Goal: Navigation & Orientation: Find specific page/section

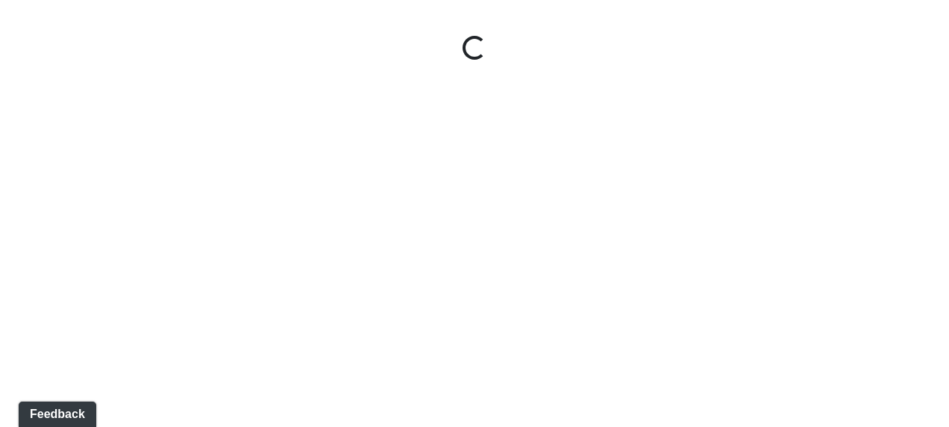
select select "jSbzXF9d96j3rUUmxPYLxy"
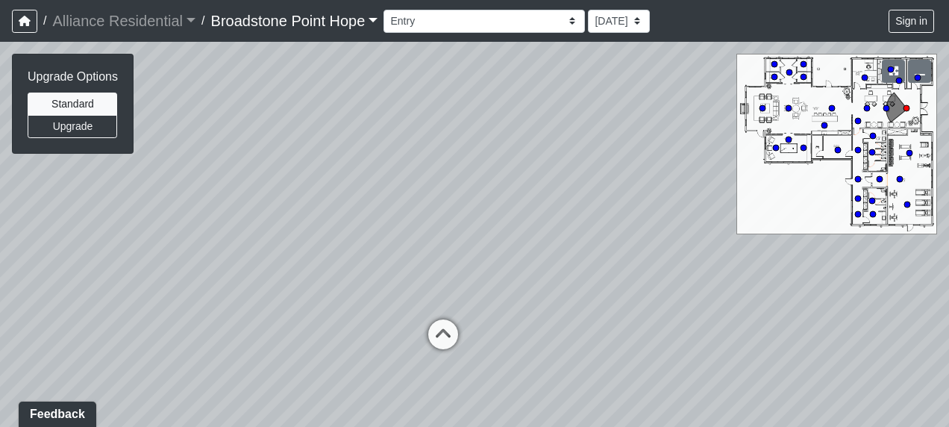
drag, startPoint x: 342, startPoint y: 243, endPoint x: 285, endPoint y: 236, distance: 57.1
click at [285, 236] on div "Loading... Leasing Desks 1 Loading... Breakroom 1 Loading... Leasing Office 1" at bounding box center [474, 234] width 949 height 385
drag, startPoint x: 362, startPoint y: 224, endPoint x: 298, endPoint y: 206, distance: 67.3
click at [282, 210] on div "Loading... Leasing Desks 1 Loading... Breakroom 1 Loading... Leasing Office 1" at bounding box center [474, 234] width 949 height 385
drag, startPoint x: 266, startPoint y: 230, endPoint x: 145, endPoint y: 240, distance: 121.3
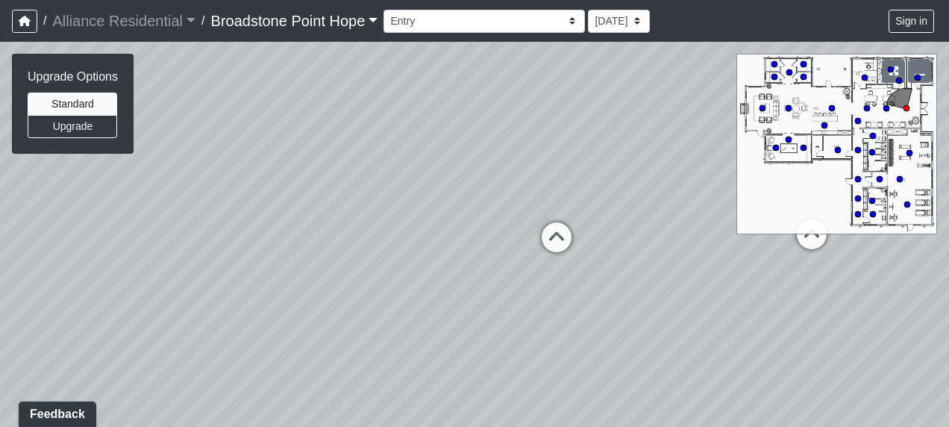
click at [145, 240] on div "Loading... Leasing Desks 1 Loading... Breakroom 1 Loading... Leasing Office 1" at bounding box center [474, 234] width 949 height 385
drag, startPoint x: 255, startPoint y: 232, endPoint x: 477, endPoint y: 254, distance: 222.6
click at [477, 254] on div "Loading... Leasing Desks 1 Loading... Breakroom 1 Loading... Leasing Office 1" at bounding box center [474, 234] width 949 height 385
drag, startPoint x: 226, startPoint y: 245, endPoint x: 328, endPoint y: 217, distance: 105.8
click at [328, 217] on div "Loading... Leasing Desks 1 Loading... Breakroom 1 Loading... Leasing Office 1" at bounding box center [474, 234] width 949 height 385
